Goal: Task Accomplishment & Management: Complete application form

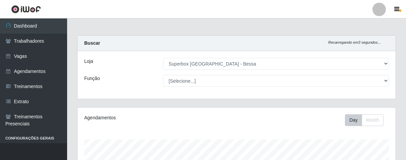
select select "206"
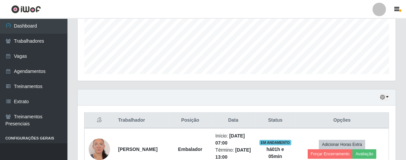
scroll to position [139, 318]
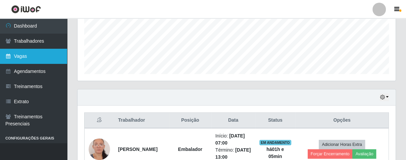
click at [30, 54] on link "Vagas" at bounding box center [33, 56] width 67 height 15
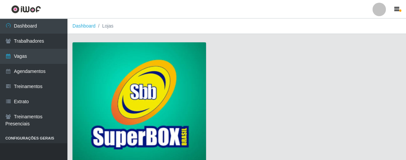
click at [151, 111] on img at bounding box center [139, 102] width 134 height 121
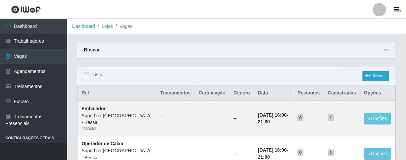
scroll to position [37, 0]
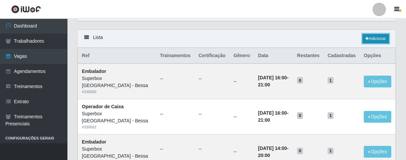
click at [367, 38] on icon at bounding box center [366, 39] width 3 height 4
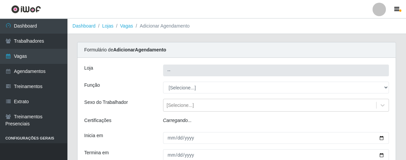
type input "Superbox [GEOGRAPHIC_DATA] - Bessa"
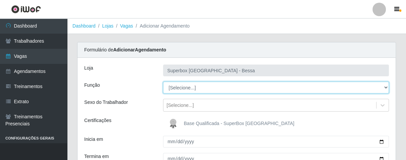
click at [387, 86] on select "[Selecione...] ASG ASG + ASG ++ Embalador Embalador + Embalador ++ Operador de …" at bounding box center [276, 88] width 226 height 12
select select "22"
click at [163, 82] on select "[Selecione...] ASG ASG + ASG ++ Embalador Embalador + Embalador ++ Operador de …" at bounding box center [276, 88] width 226 height 12
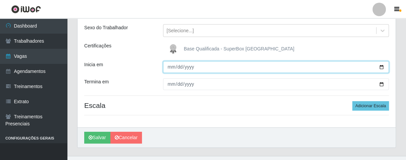
click at [171, 66] on input "Inicia em" at bounding box center [276, 67] width 226 height 12
type input "[DATE]"
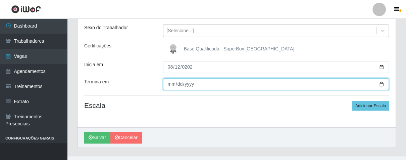
click at [169, 86] on input "Termina em" at bounding box center [276, 84] width 226 height 12
type input "[DATE]"
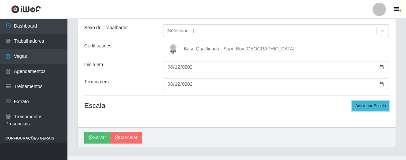
click at [374, 106] on button "Adicionar Escala" at bounding box center [370, 105] width 37 height 9
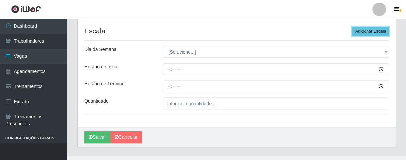
scroll to position [112, 0]
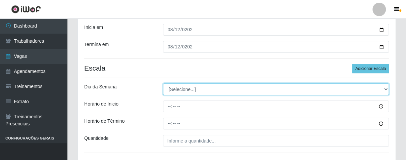
click at [383, 85] on select "[Selecione...] Segunda Terça Quarta Quinta Sexta Sábado Domingo" at bounding box center [276, 89] width 226 height 12
select select "2"
click at [163, 83] on select "[Selecione...] Segunda Terça Quarta Quinta Sexta Sábado Domingo" at bounding box center [276, 89] width 226 height 12
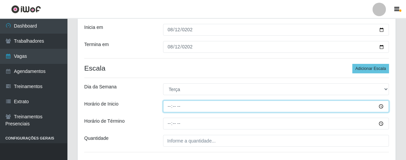
click at [165, 105] on input "Horário de Inicio" at bounding box center [276, 106] width 226 height 12
type input "16:00"
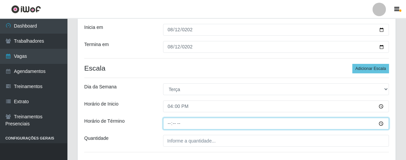
click at [170, 124] on input "Horário de Término" at bounding box center [276, 123] width 226 height 12
type input "21:00"
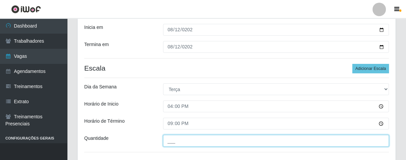
click at [185, 142] on input "___" at bounding box center [276, 141] width 226 height 12
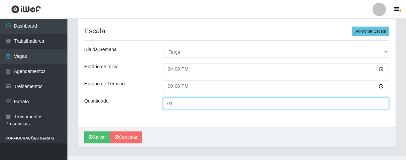
scroll to position [161, 0]
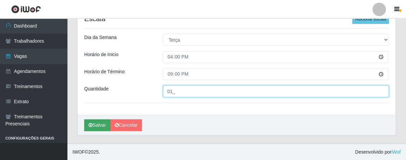
type input "01_"
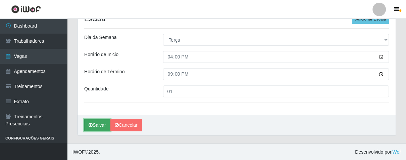
click at [96, 125] on button "Salvar" at bounding box center [97, 125] width 26 height 12
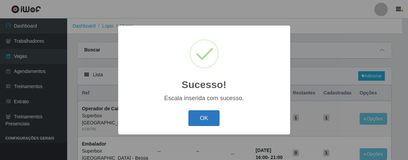
click at [207, 122] on button "OK" at bounding box center [203, 118] width 31 height 16
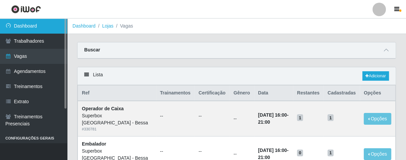
click at [37, 29] on link "Dashboard" at bounding box center [33, 25] width 67 height 15
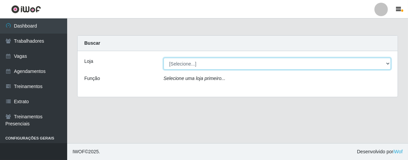
click at [388, 64] on select "[Selecione...] Superbox [GEOGRAPHIC_DATA] - Bessa" at bounding box center [276, 64] width 227 height 12
select select "206"
click at [163, 58] on select "[Selecione...] Superbox [GEOGRAPHIC_DATA] - Bessa" at bounding box center [276, 64] width 227 height 12
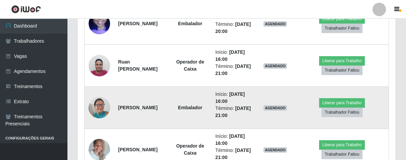
scroll to position [413, 0]
